Goal: Information Seeking & Learning: Learn about a topic

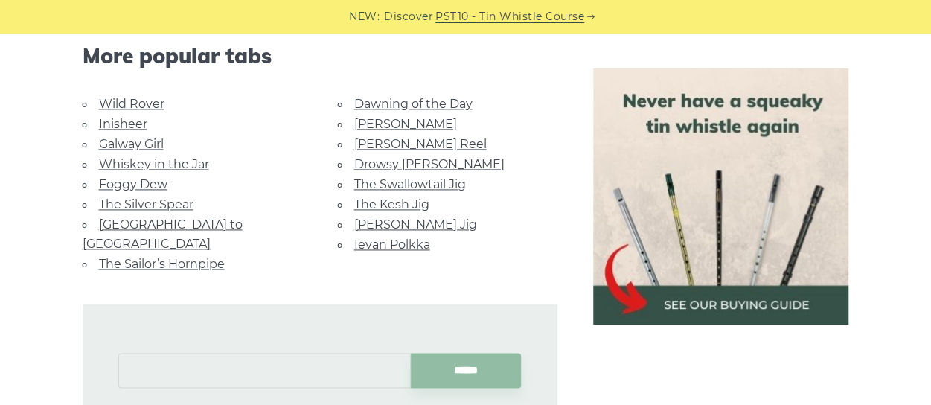
click at [263, 353] on input "text" at bounding box center [264, 370] width 292 height 35
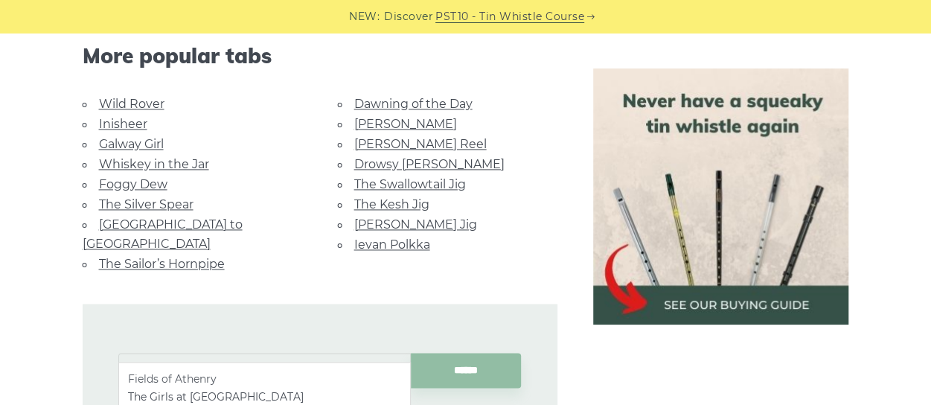
click at [230, 379] on li "Fields of Athenry" at bounding box center [264, 379] width 273 height 18
type input "**********"
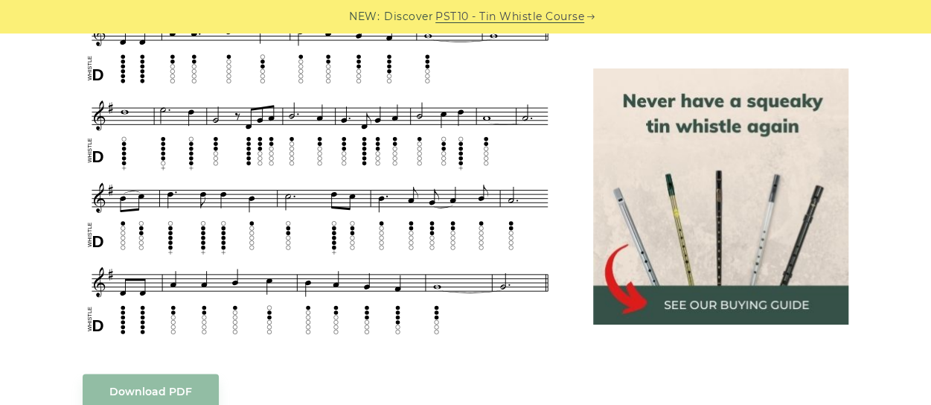
scroll to position [772, 0]
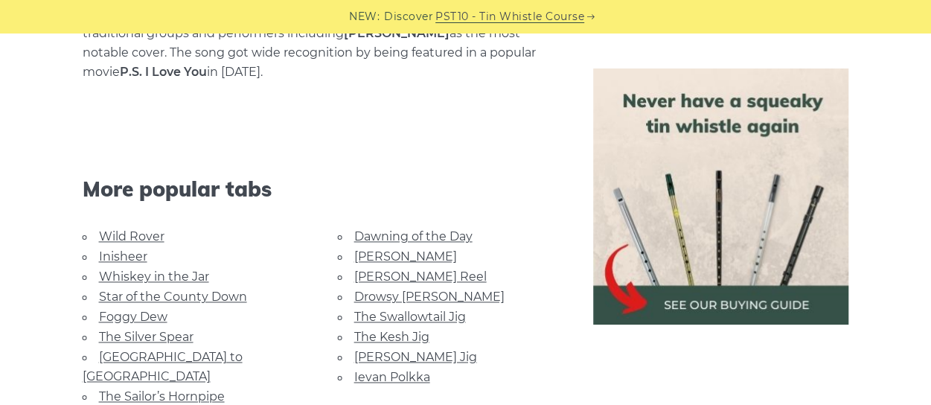
scroll to position [970, 0]
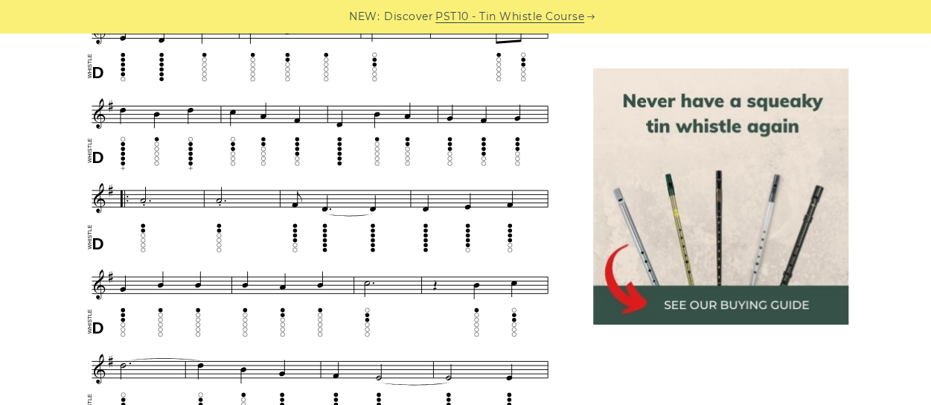
scroll to position [778, 0]
